Goal: Information Seeking & Learning: Learn about a topic

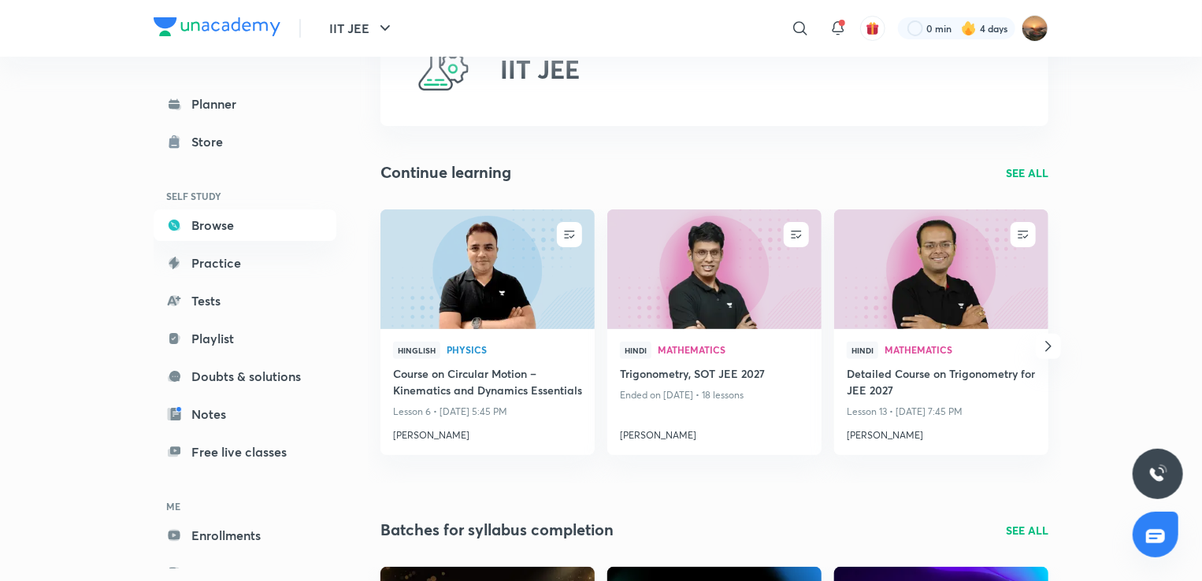
scroll to position [95, 0]
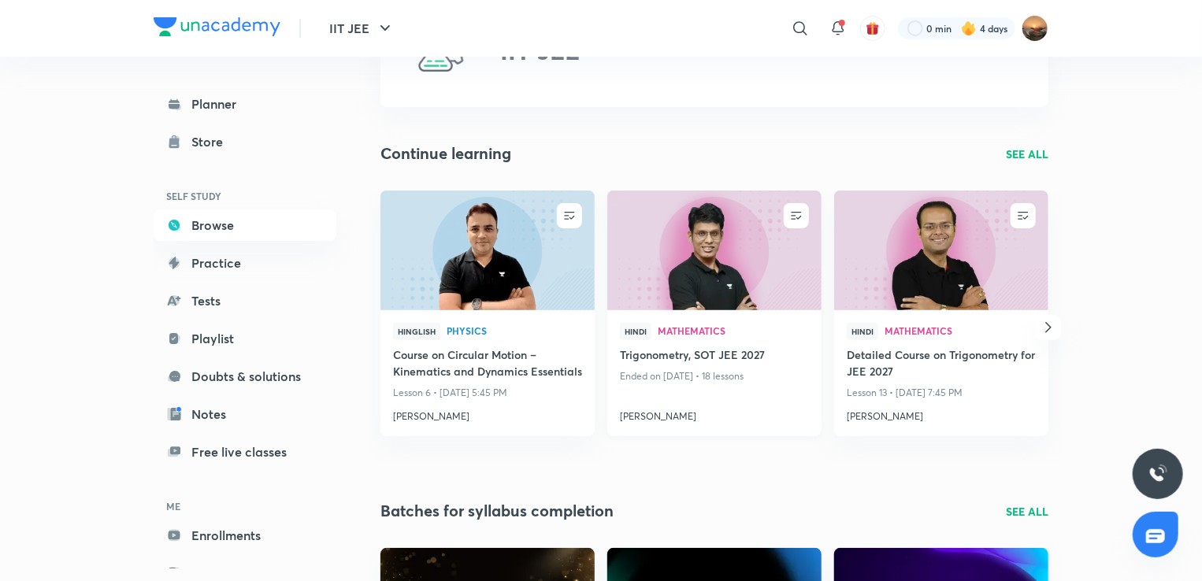
click at [738, 237] on img at bounding box center [714, 250] width 218 height 122
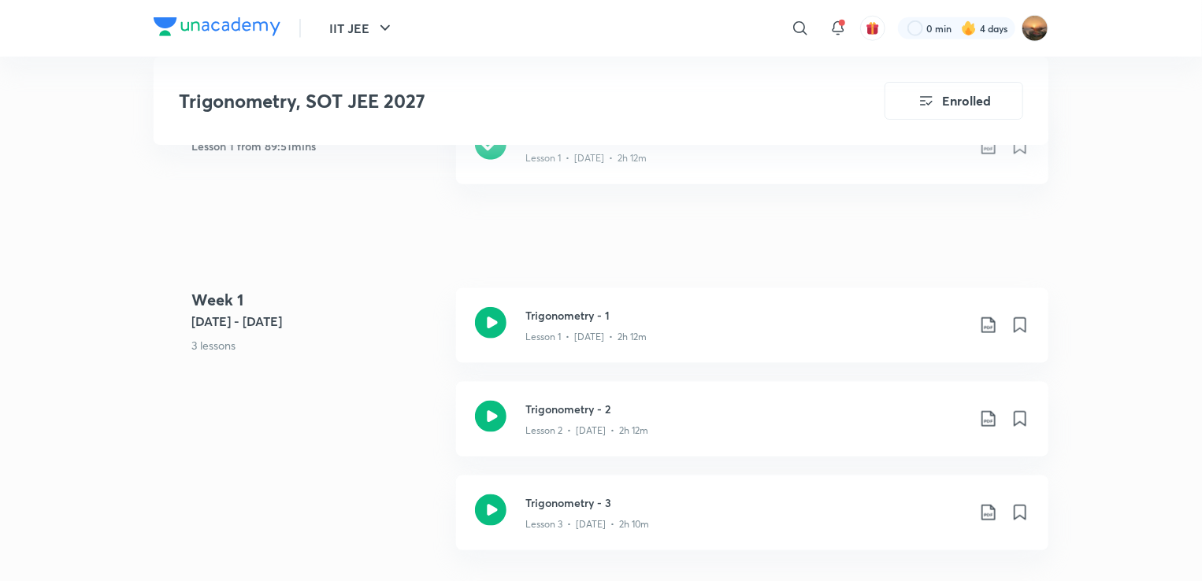
scroll to position [819, 0]
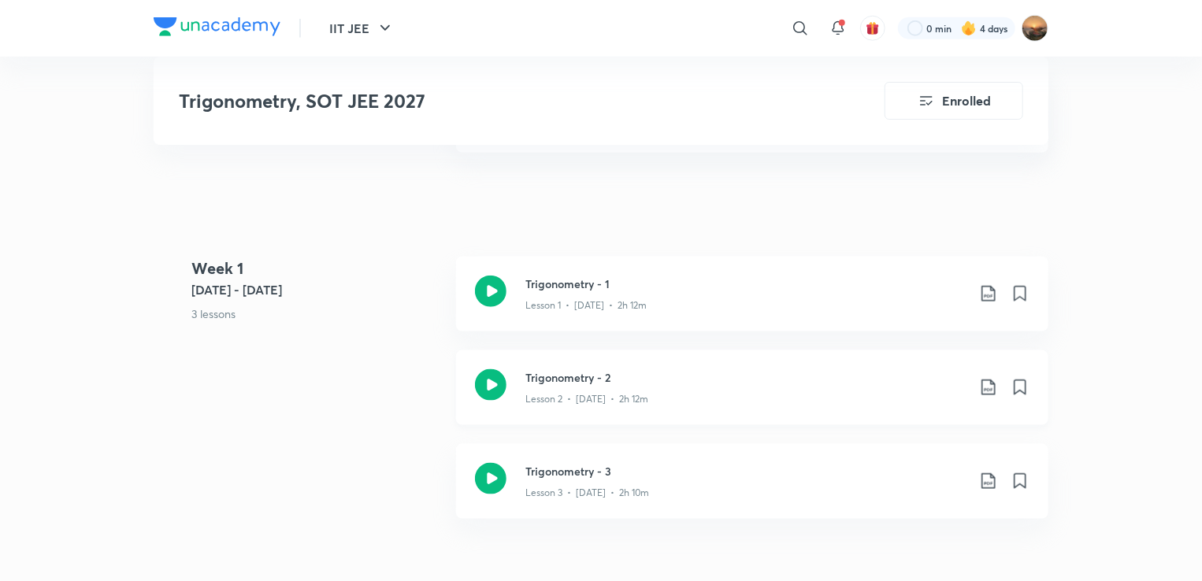
click at [581, 370] on h3 "Trigonometry - 2" at bounding box center [746, 378] width 441 height 17
